Goal: Use online tool/utility: Utilize a website feature to perform a specific function

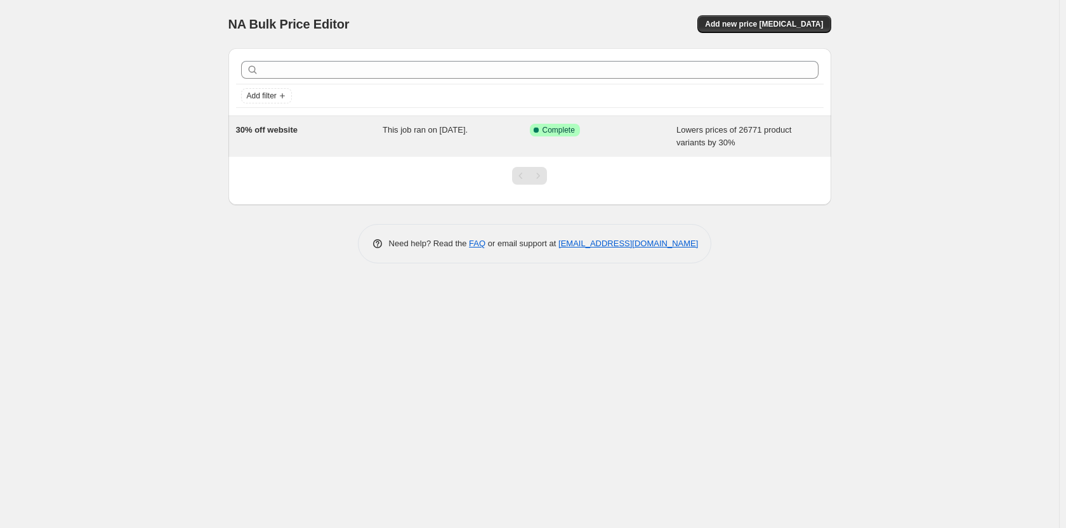
click at [578, 131] on span "Success Complete Complete" at bounding box center [555, 130] width 50 height 13
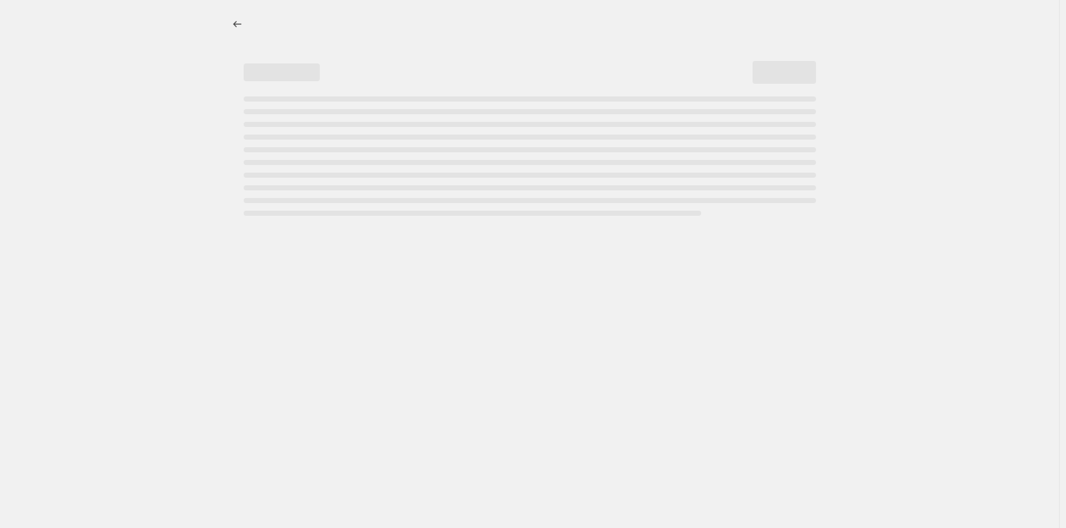
select select "percentage"
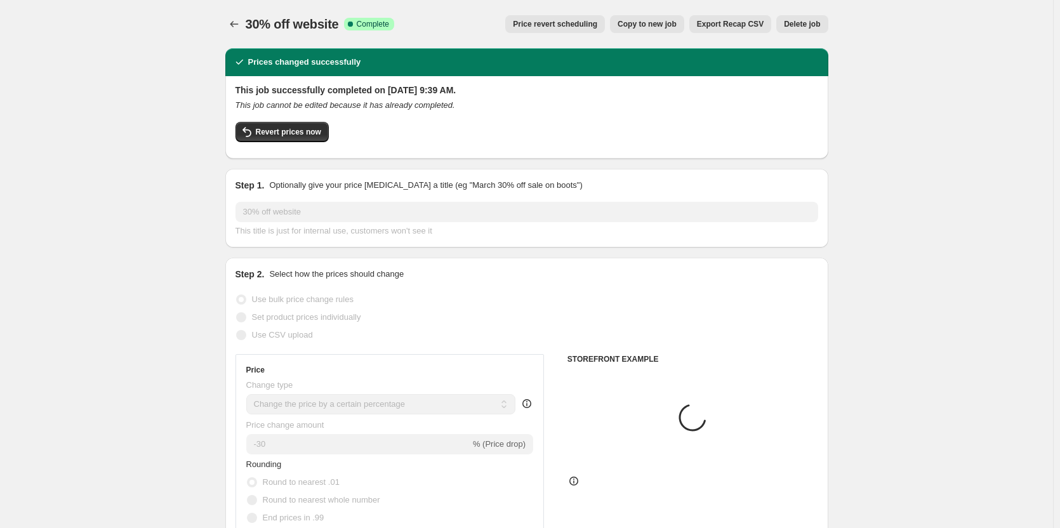
select select "collection"
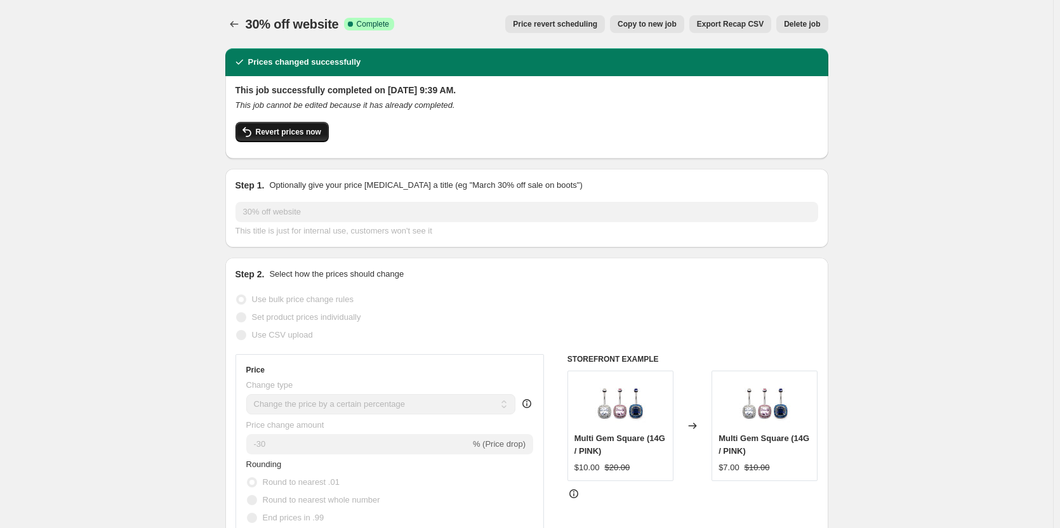
click at [278, 132] on span "Revert prices now" at bounding box center [288, 132] width 65 height 10
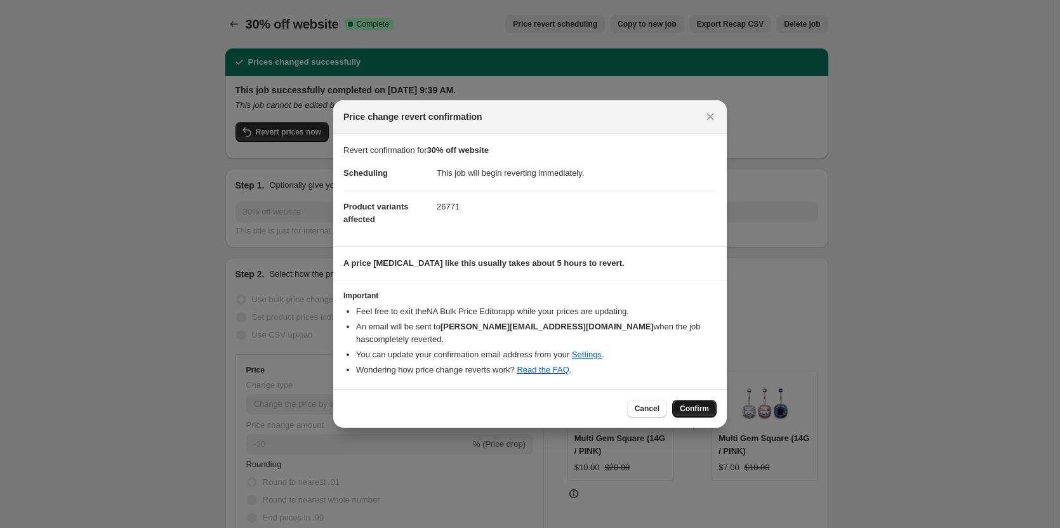
click at [708, 406] on span "Confirm" at bounding box center [694, 409] width 29 height 10
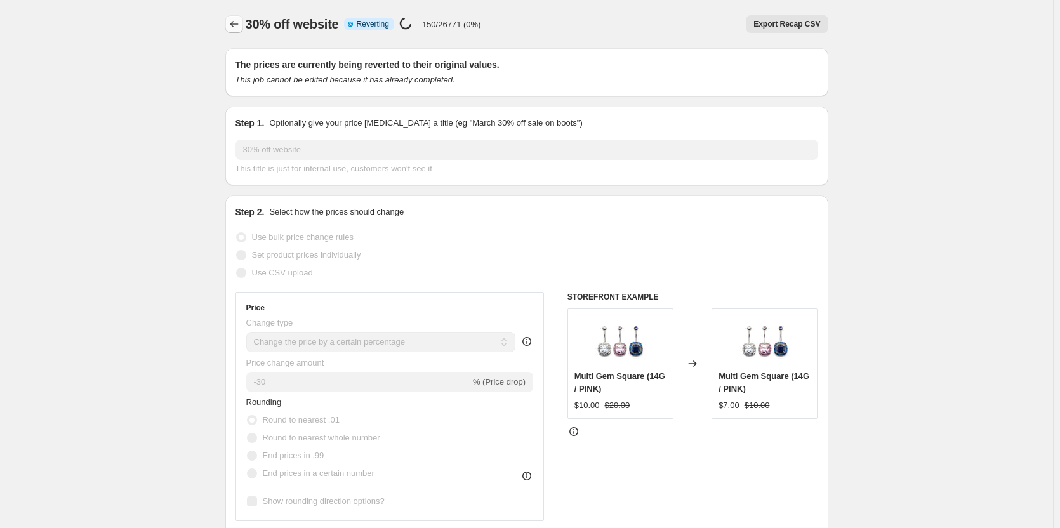
click at [230, 27] on button "Price change jobs" at bounding box center [234, 24] width 18 height 18
